Goal: Find specific page/section: Find specific page/section

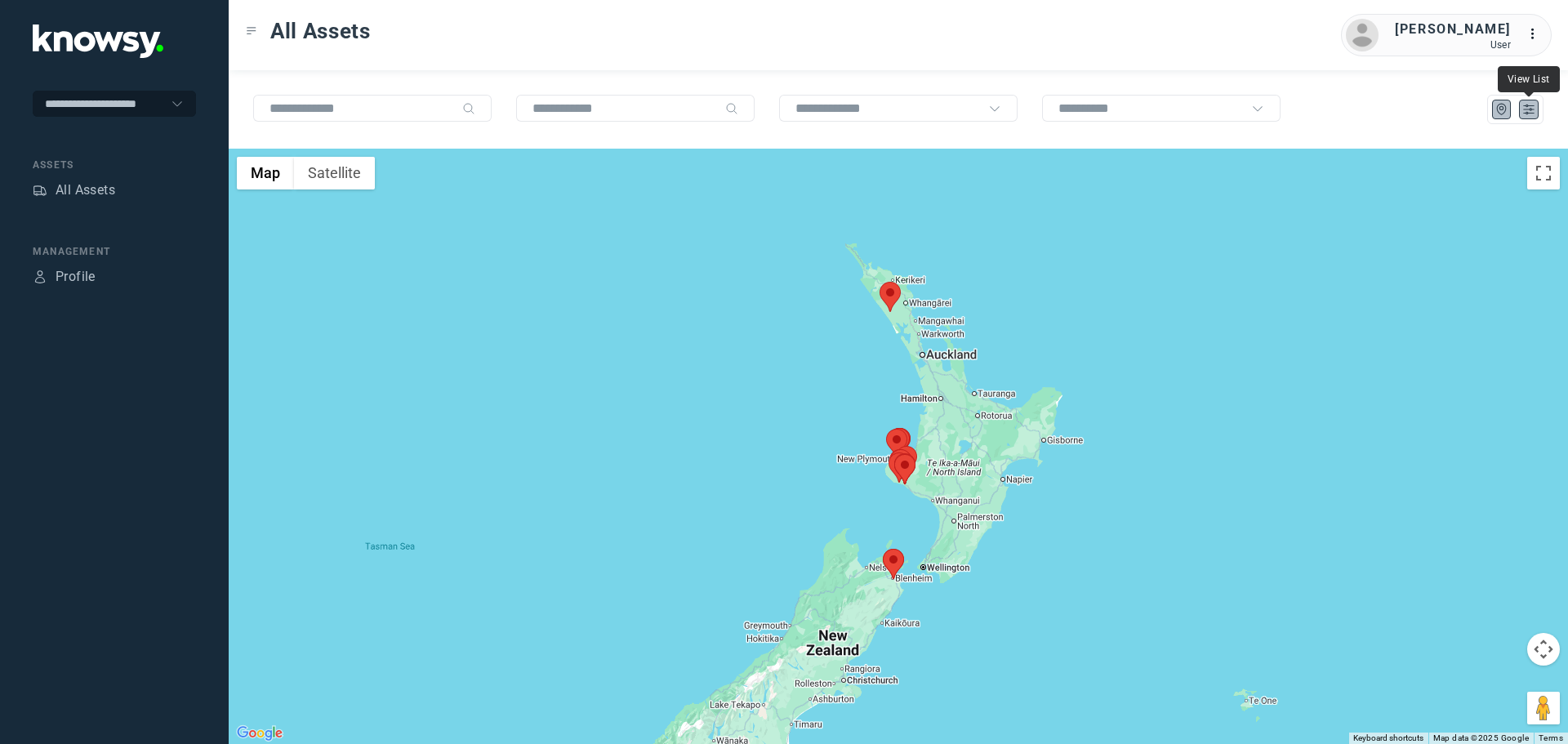
click at [1524, 112] on icon "List" at bounding box center [1528, 108] width 14 height 14
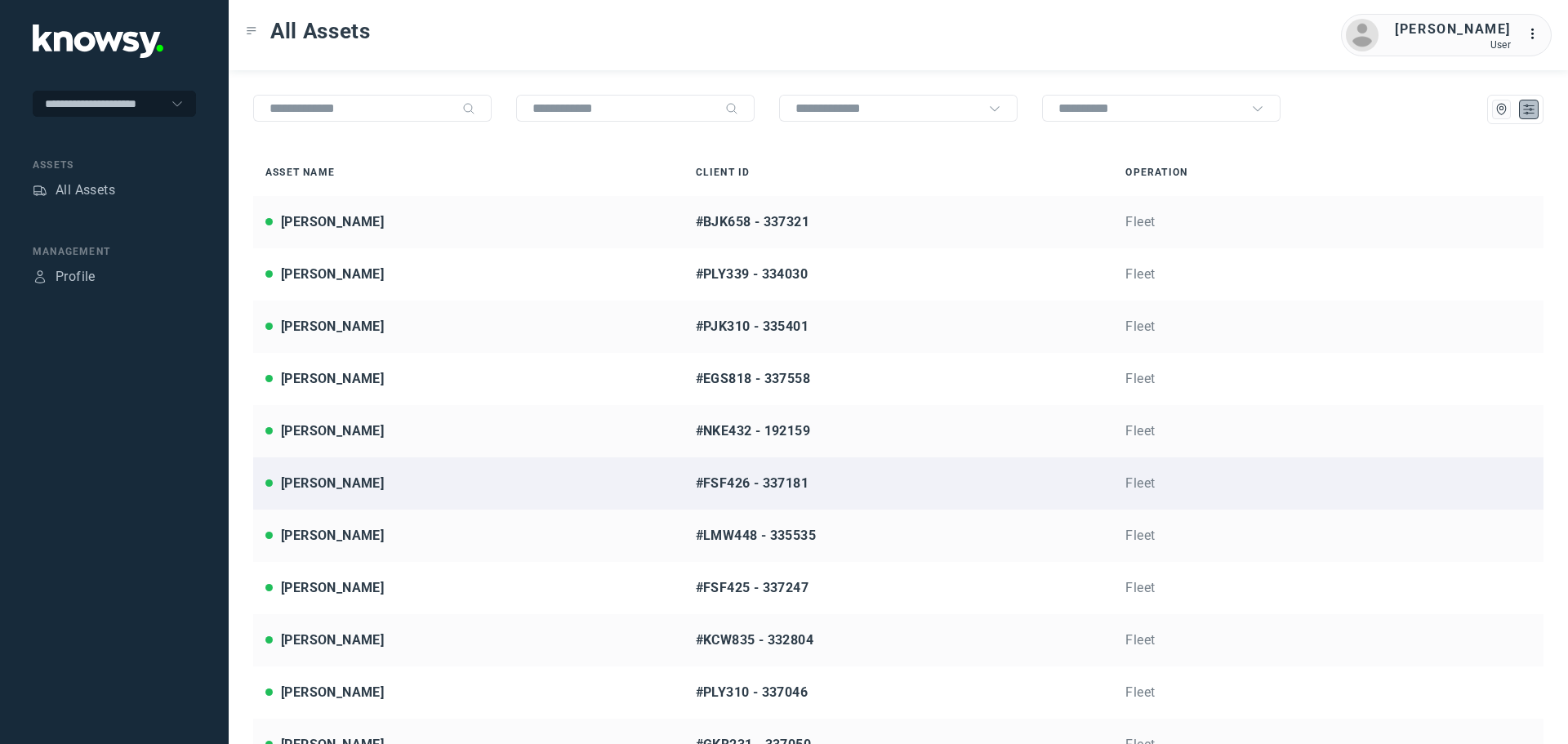
click at [368, 486] on div "[PERSON_NAME]" at bounding box center [468, 483] width 406 height 19
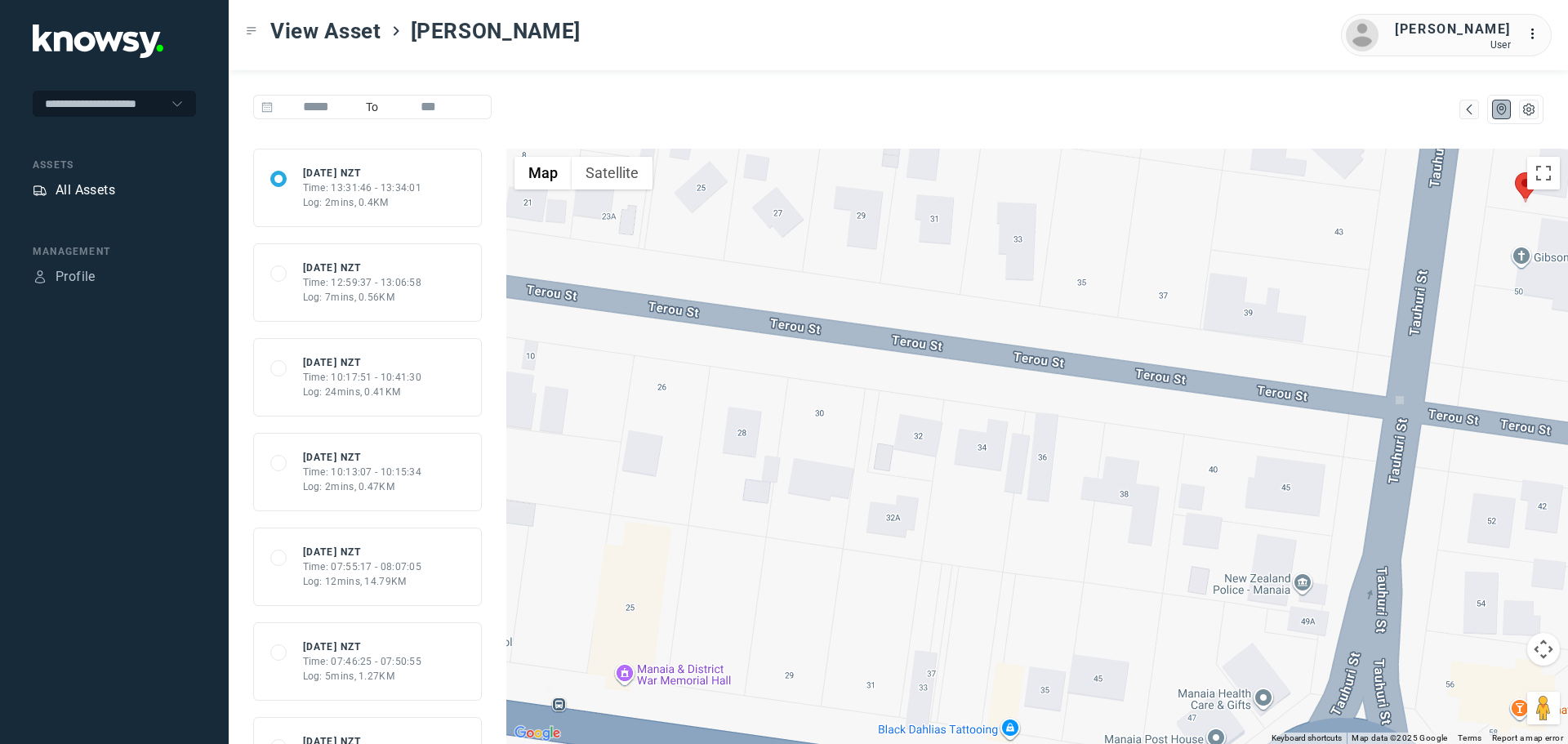
click at [88, 187] on div "All Assets" at bounding box center [86, 190] width 59 height 19
